Goal: Check status: Check status

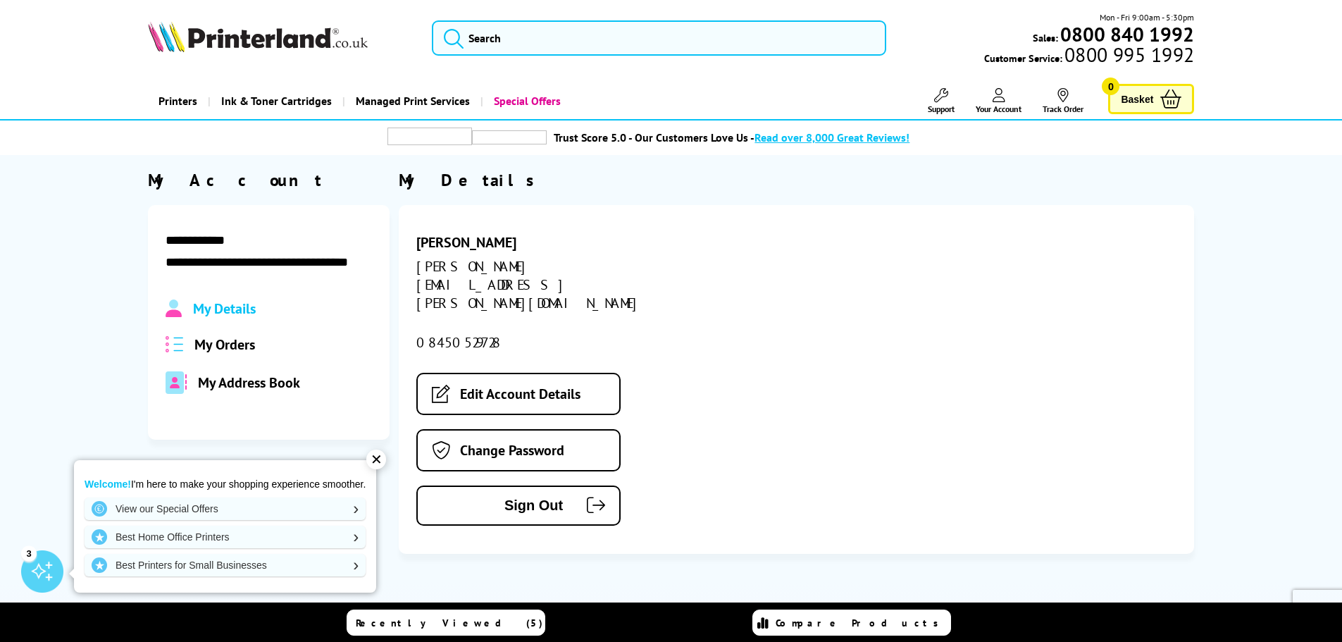
click at [212, 345] on span "My Orders" at bounding box center [224, 344] width 61 height 18
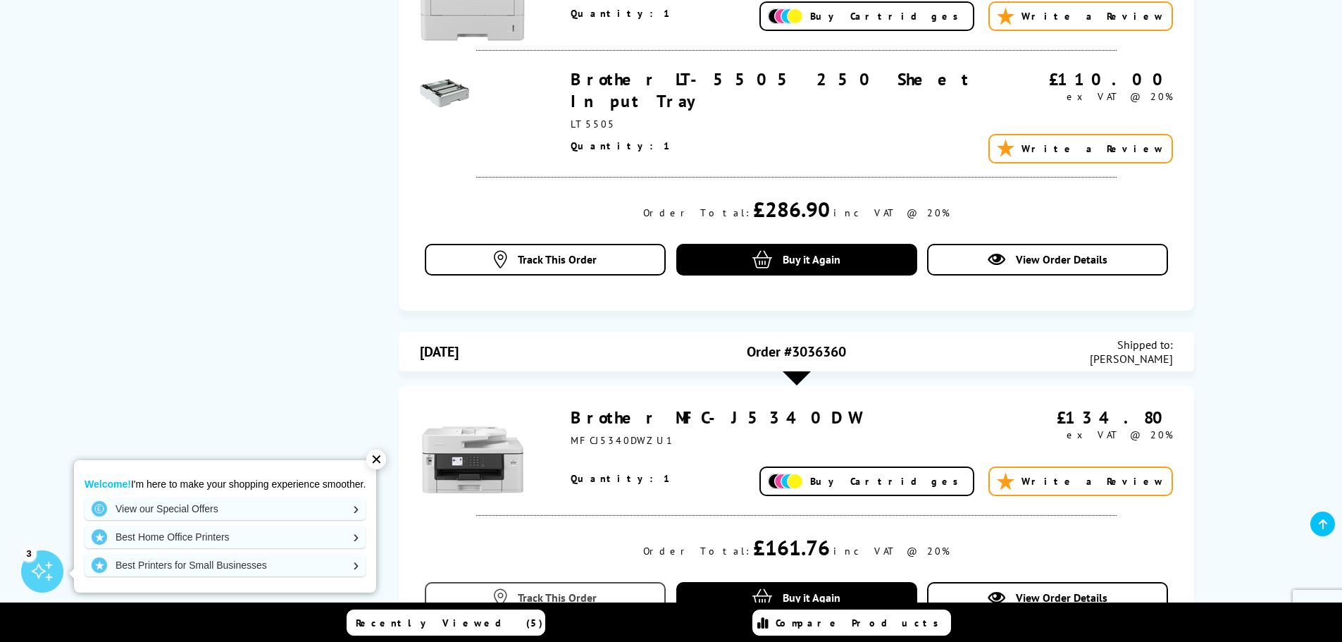
scroll to position [1761, 0]
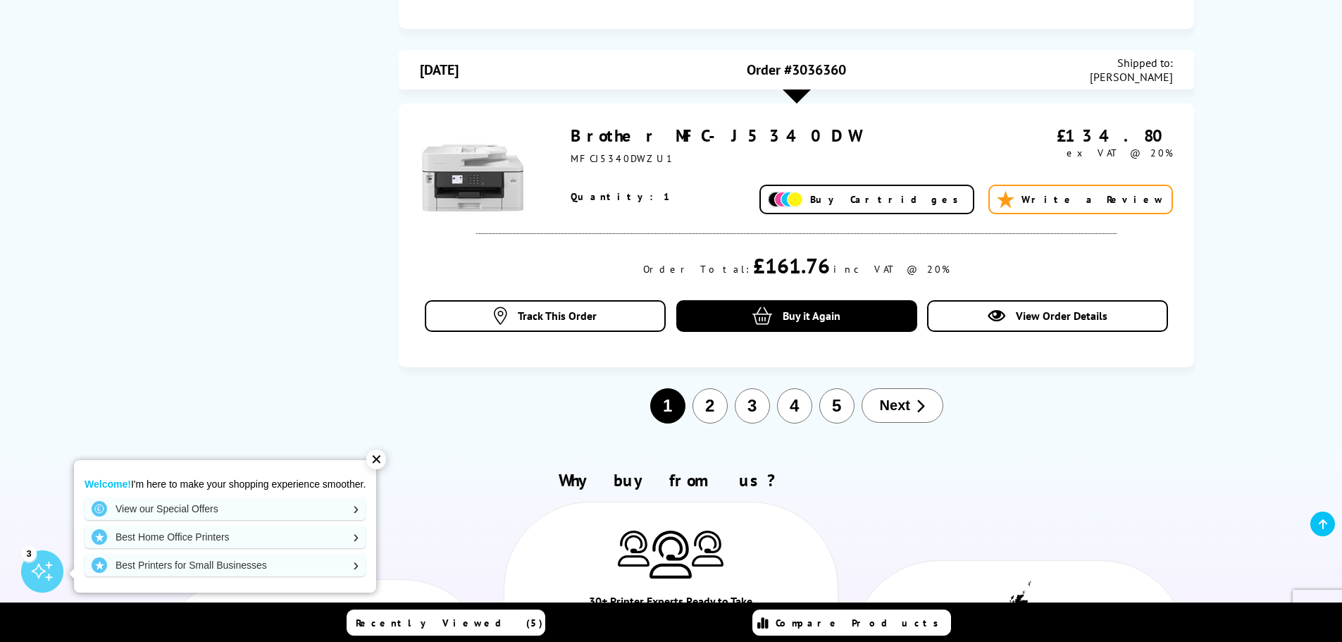
click at [716, 405] on button "2" at bounding box center [709, 405] width 35 height 35
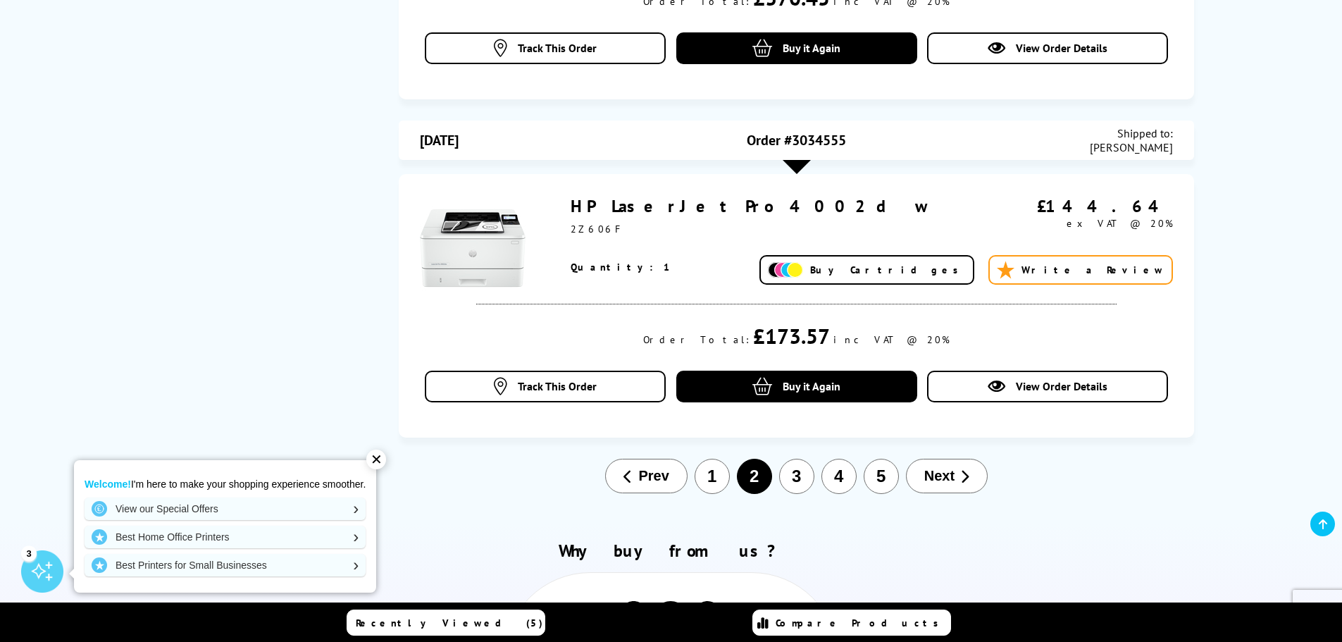
scroll to position [1507, 0]
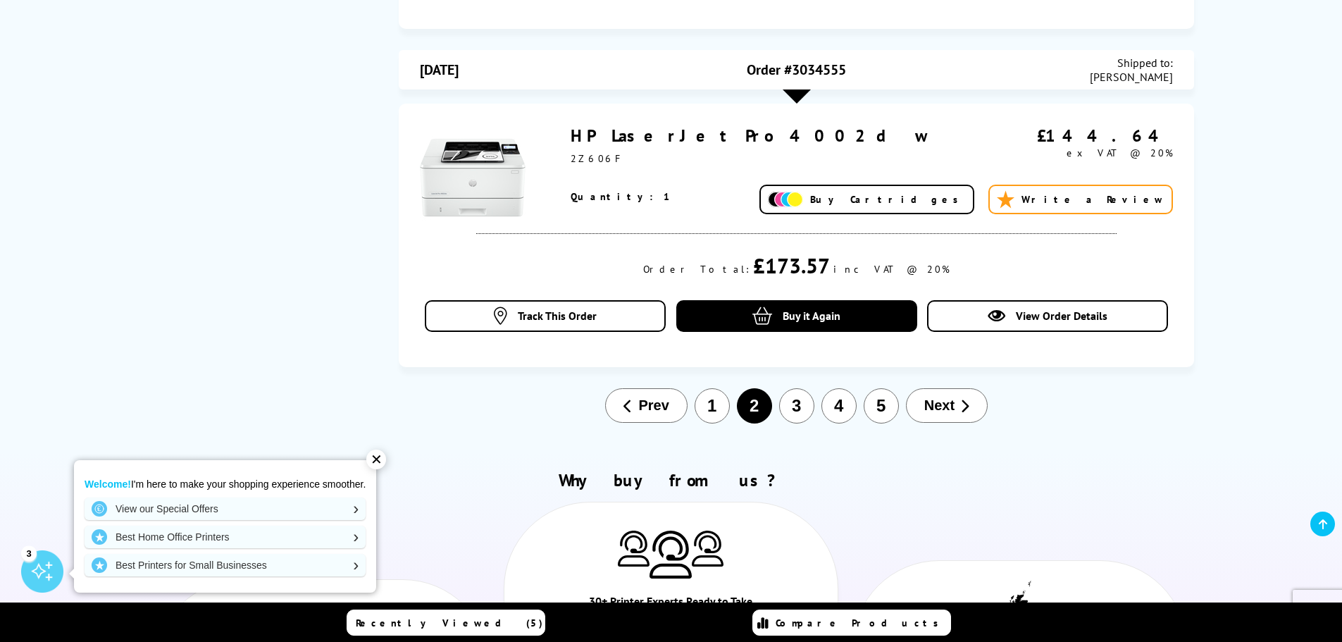
click at [795, 409] on button "3" at bounding box center [796, 405] width 35 height 35
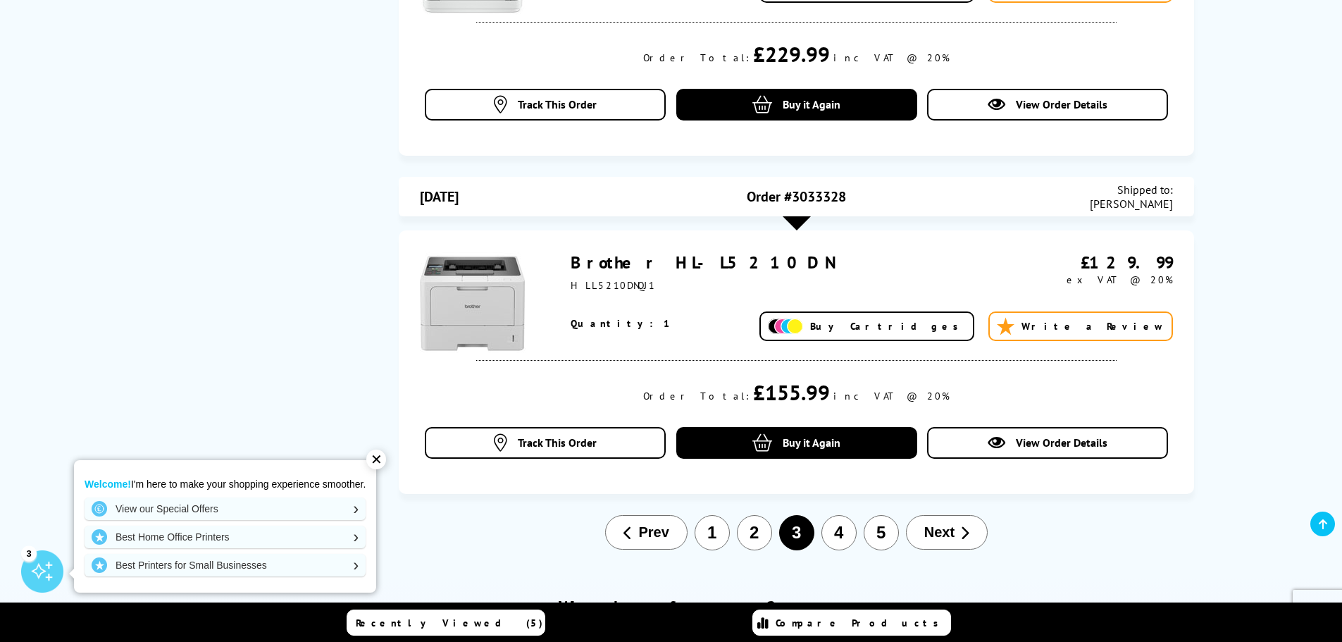
click at [850, 530] on button "4" at bounding box center [838, 532] width 35 height 35
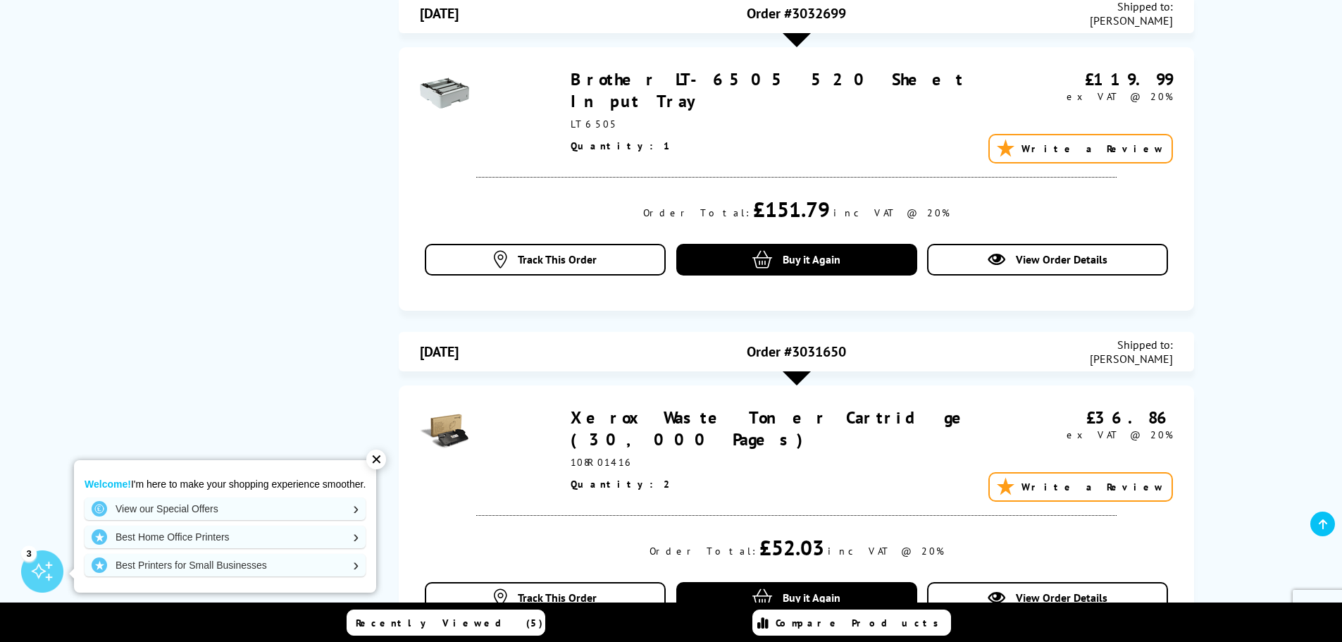
scroll to position [1296, 0]
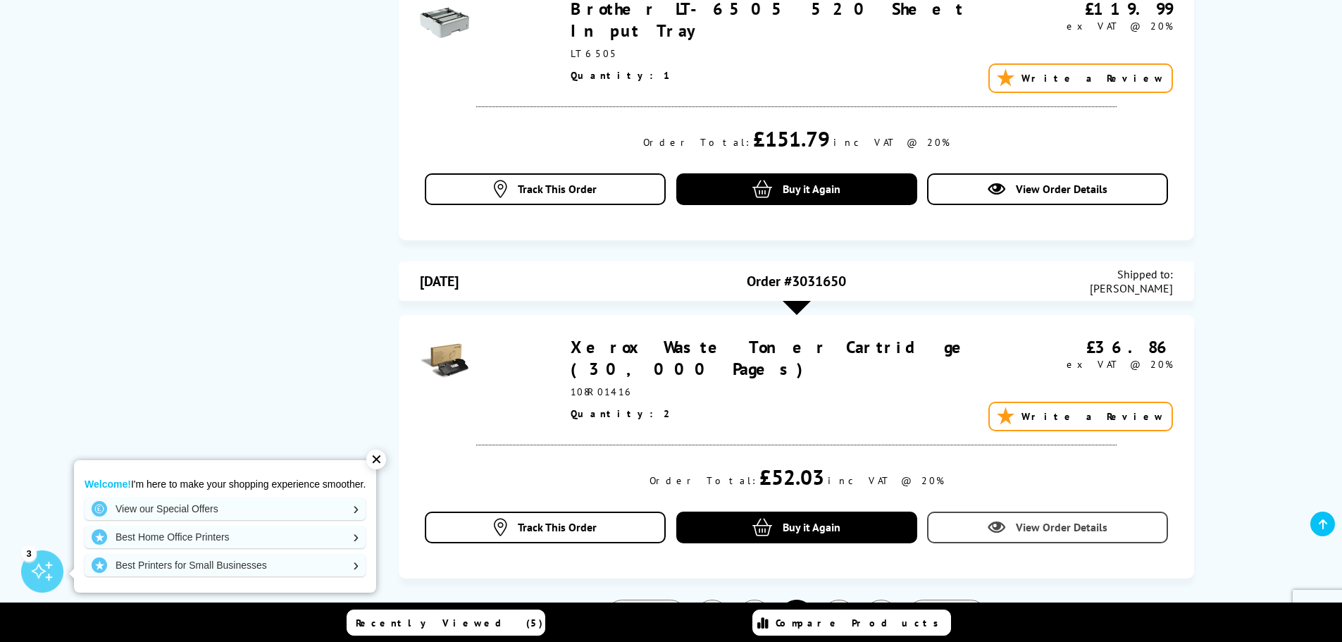
click at [1035, 527] on span "View Order Details" at bounding box center [1062, 527] width 92 height 14
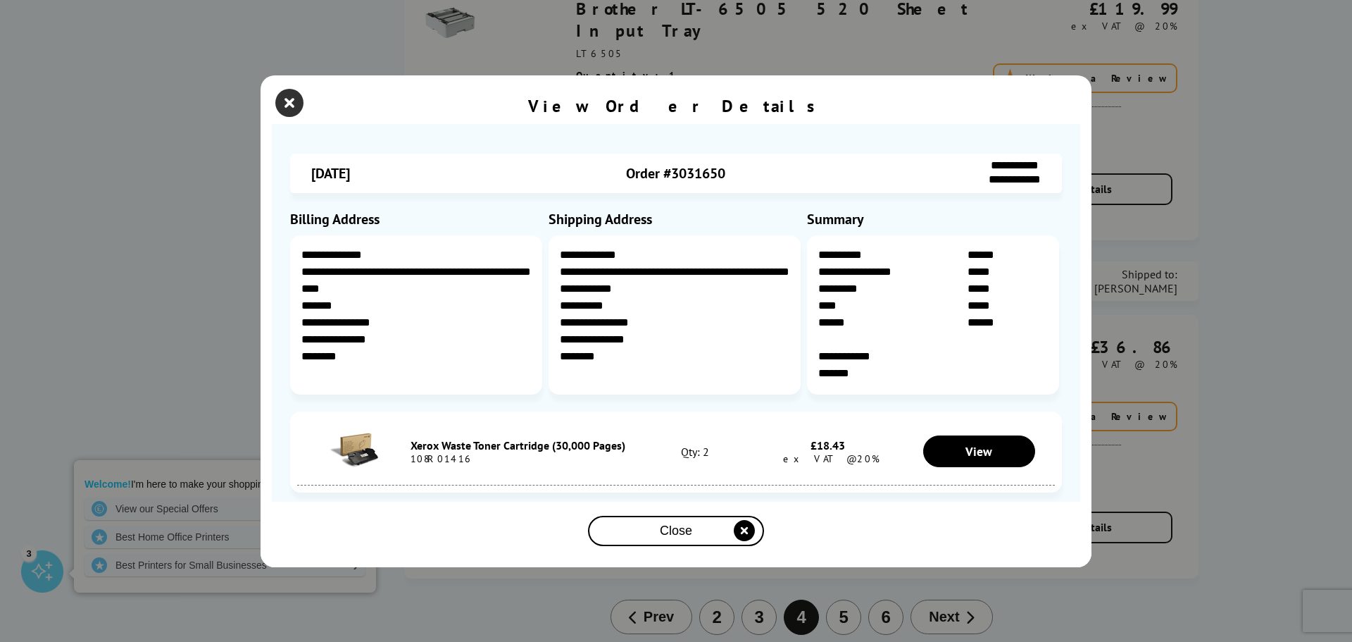
click at [285, 106] on icon "close modal" at bounding box center [289, 103] width 28 height 28
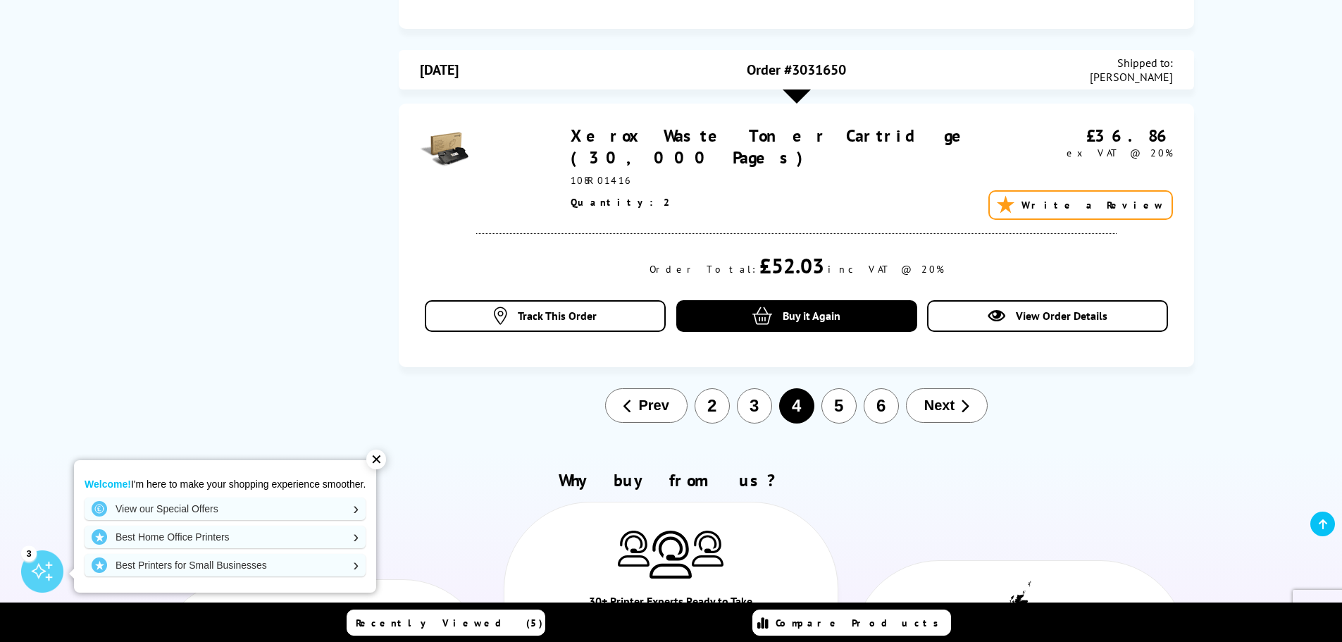
scroll to position [1578, 0]
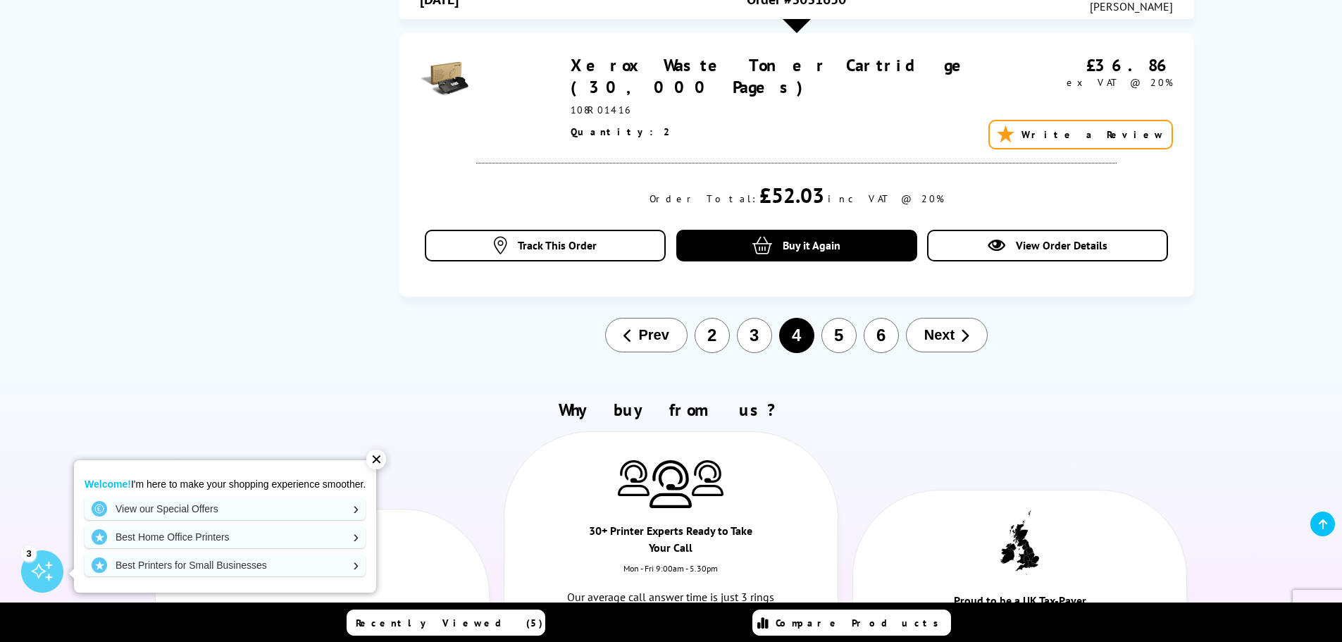
click at [823, 339] on button "5" at bounding box center [838, 335] width 35 height 35
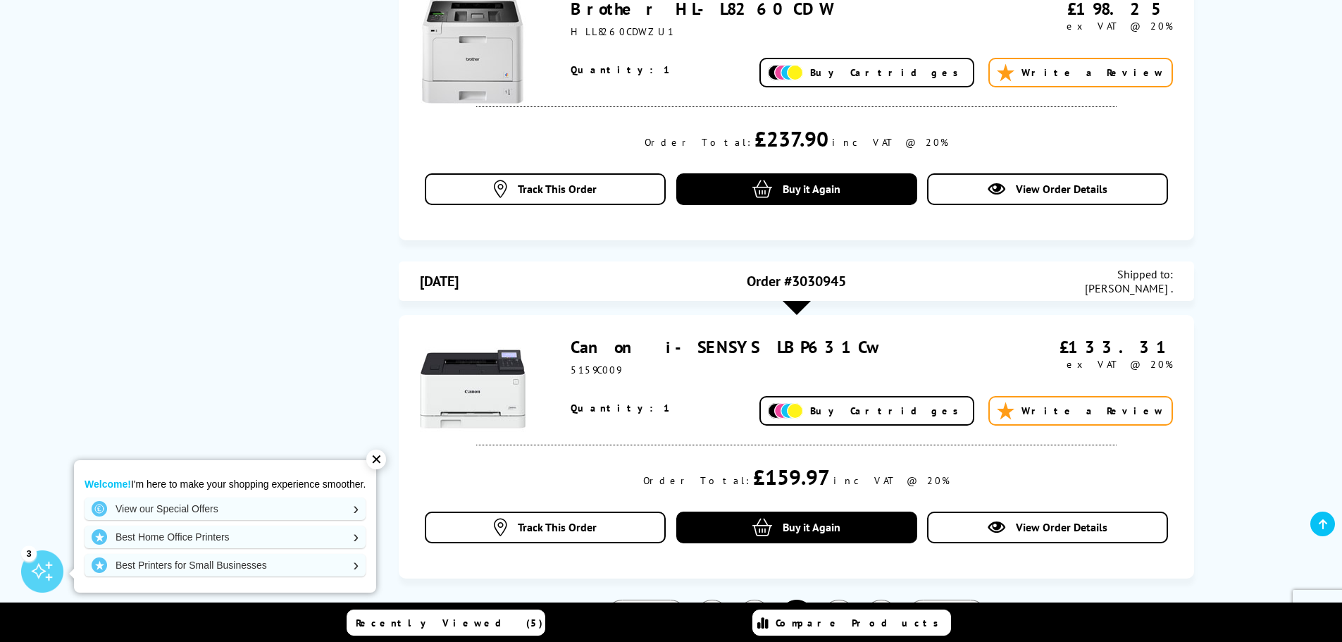
scroll to position [1507, 0]
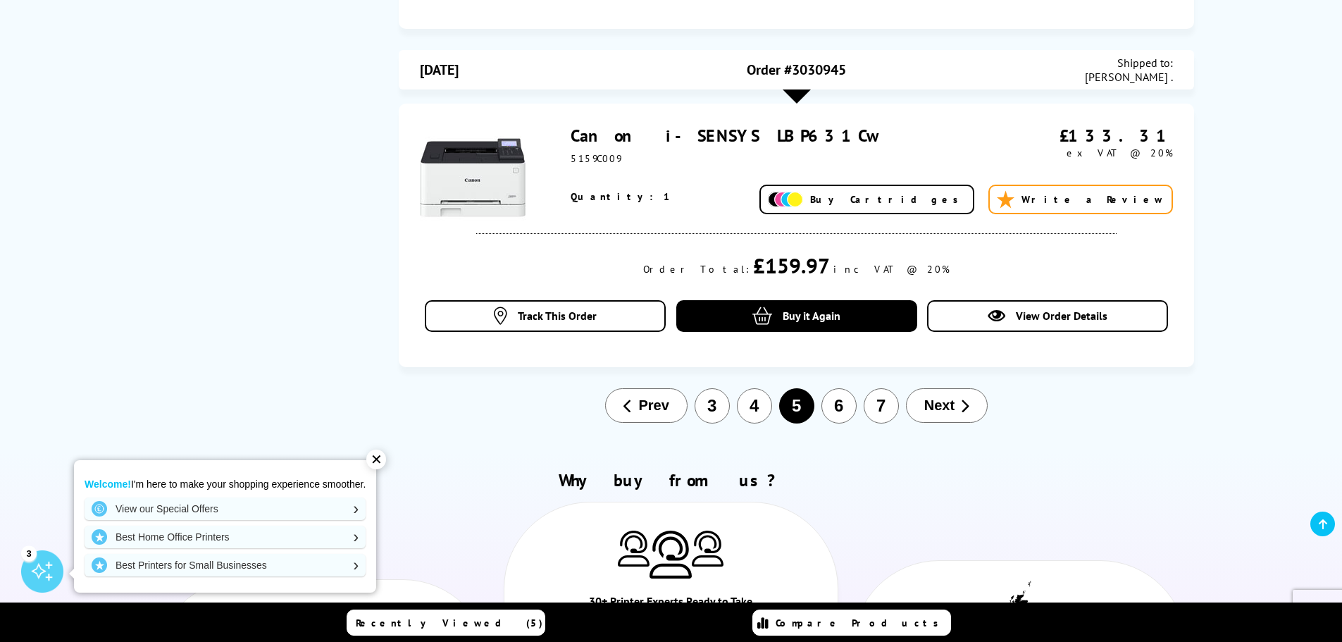
click at [758, 403] on button "4" at bounding box center [754, 405] width 35 height 35
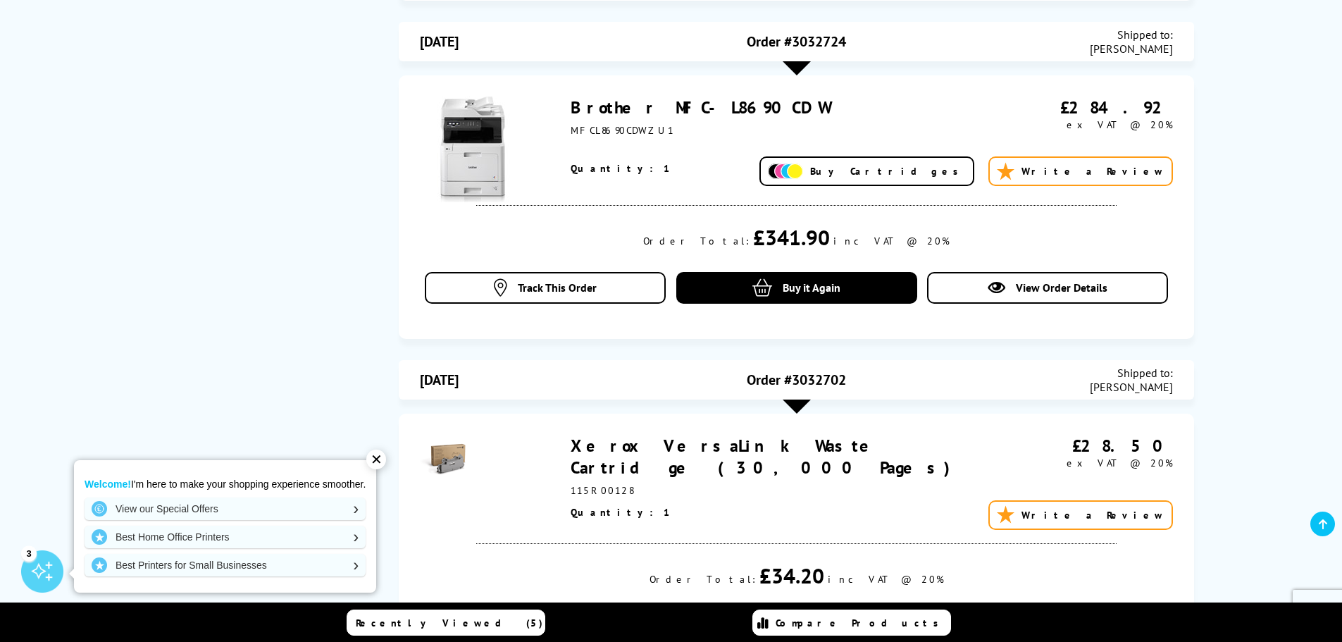
scroll to position [662, 0]
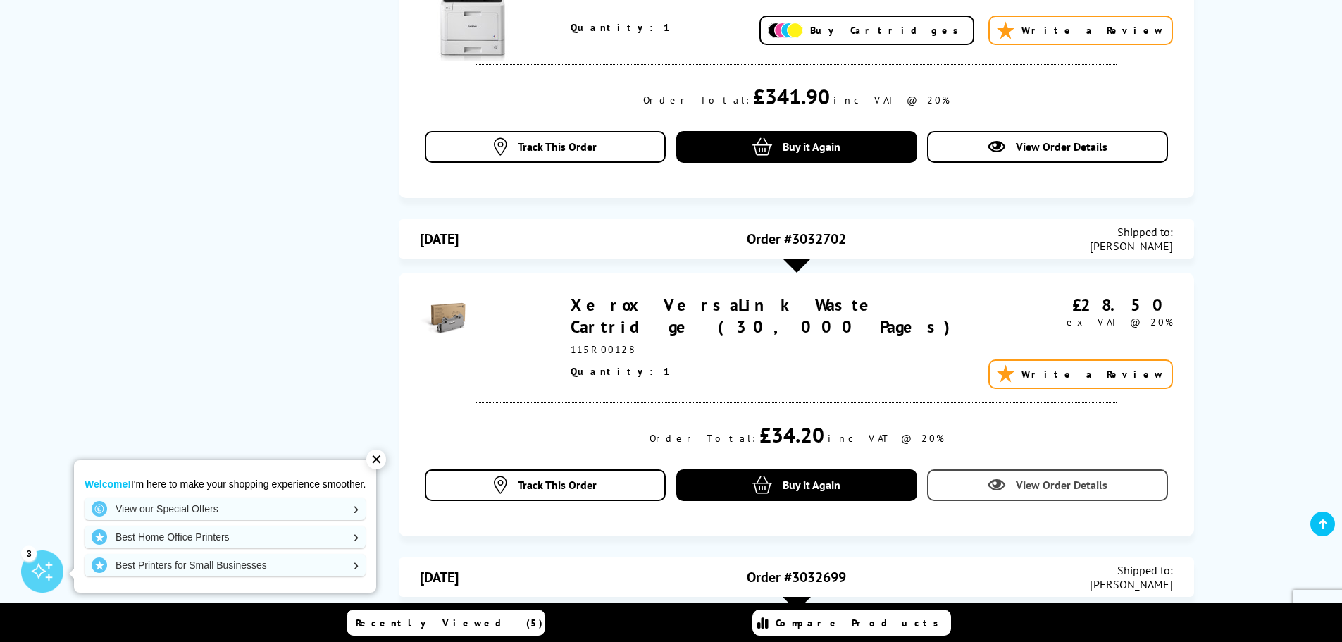
click at [1049, 478] on span "View Order Details" at bounding box center [1062, 485] width 92 height 14
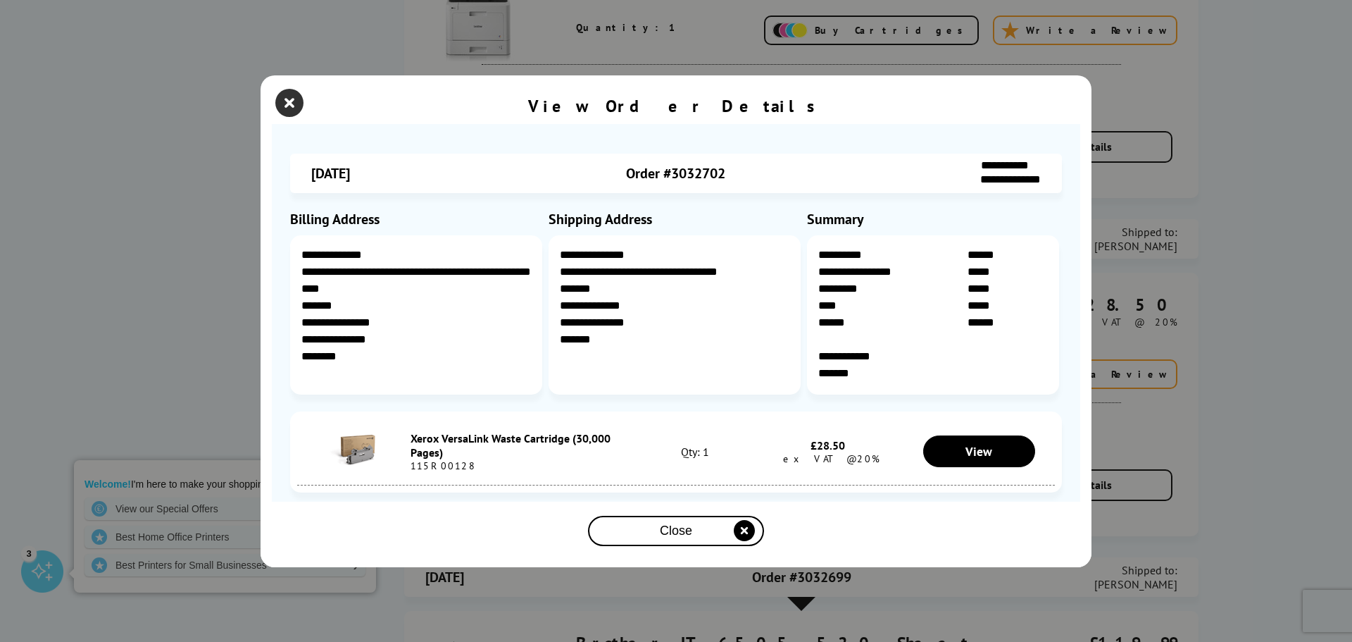
click at [294, 99] on icon "close modal" at bounding box center [289, 103] width 28 height 28
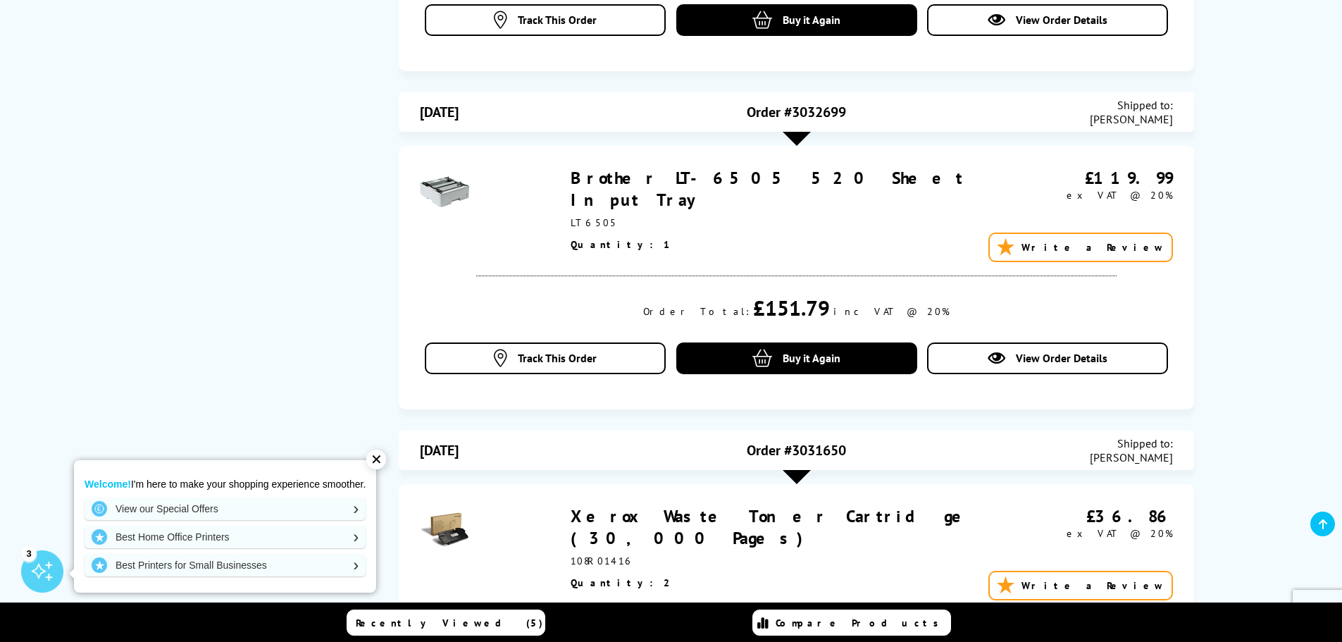
scroll to position [1338, 0]
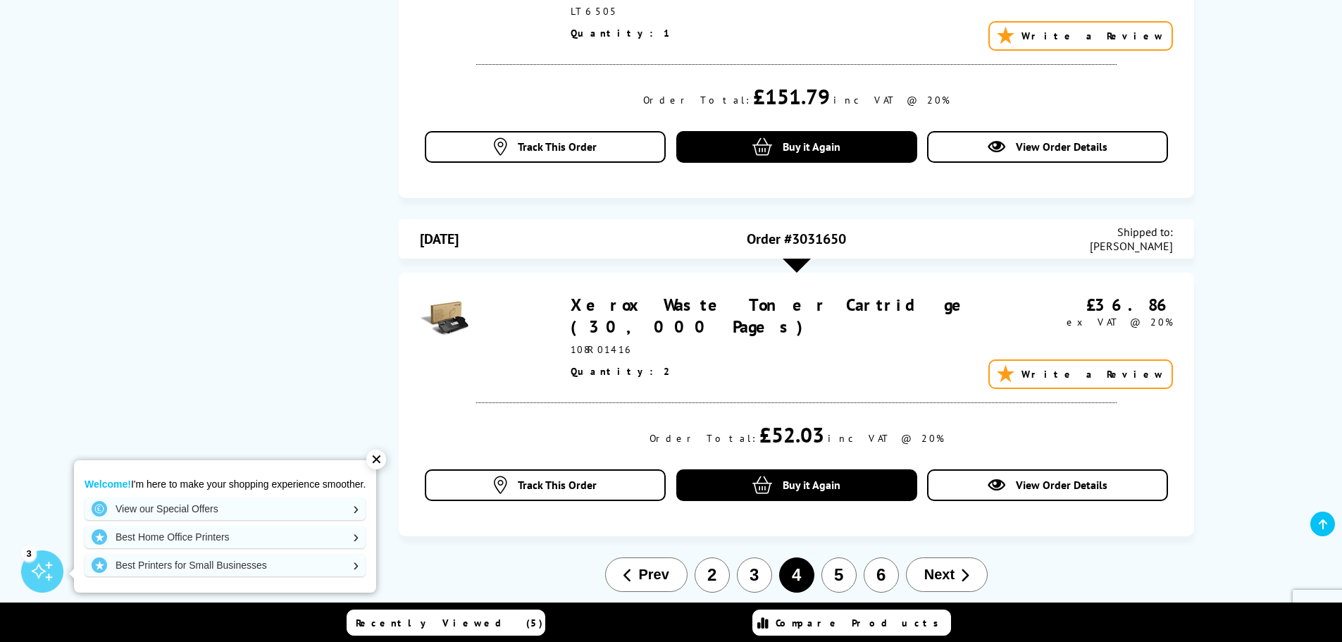
click at [758, 583] on button "3" at bounding box center [754, 574] width 35 height 35
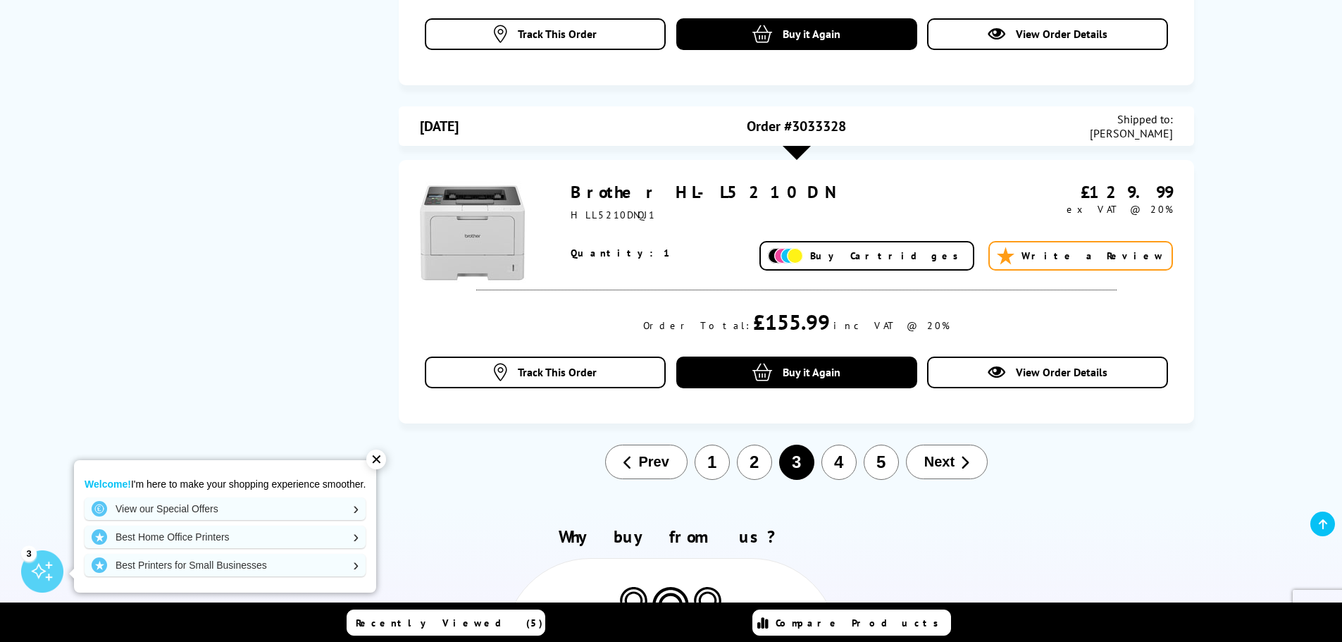
scroll to position [1648, 0]
